Goal: Task Accomplishment & Management: Manage account settings

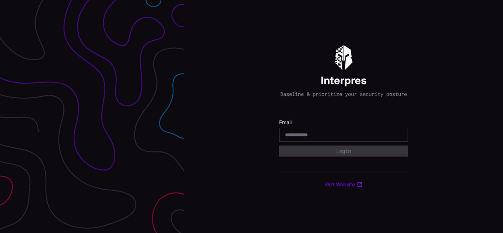
click at [251, 117] on div "Interpres Baseline & prioritize your security posture Email Login Visit Website" at bounding box center [343, 116] width 319 height 233
